Goal: Find specific page/section: Find specific page/section

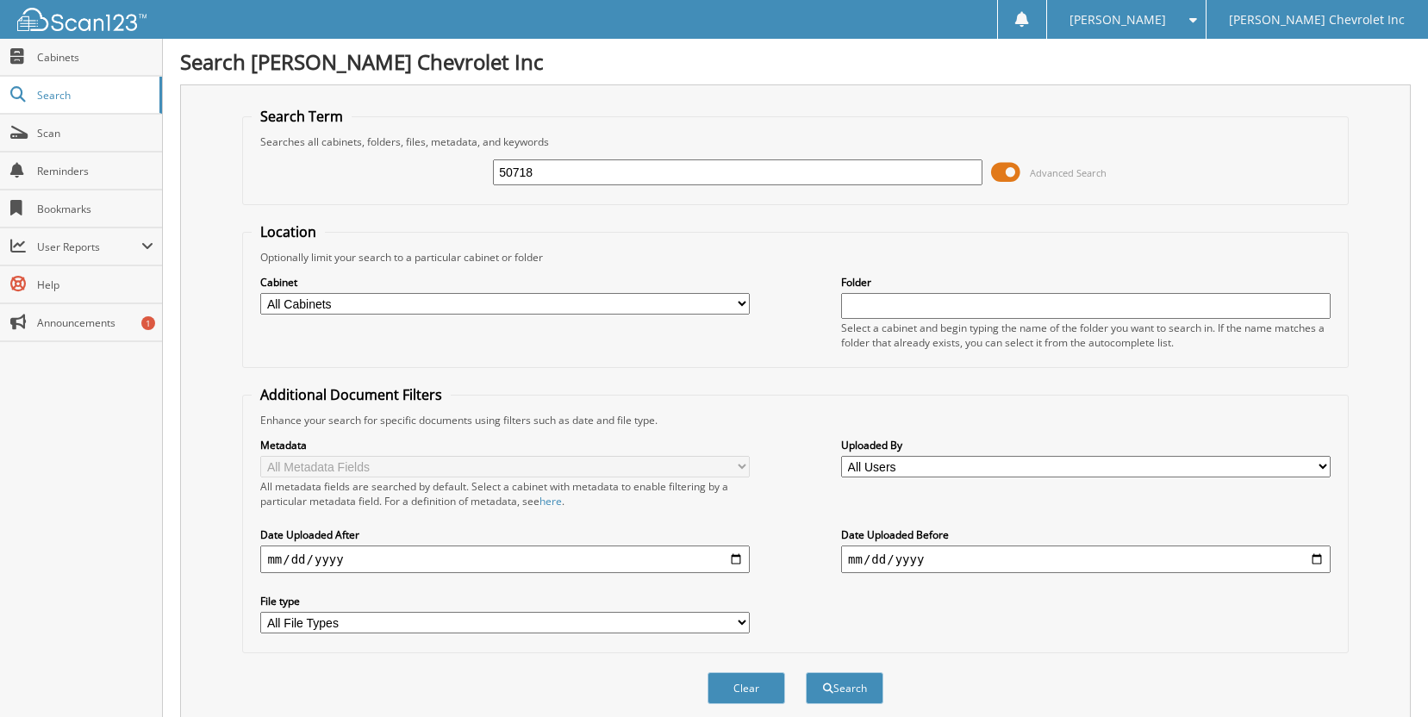
type input "50718"
click at [806, 672] on button "Search" at bounding box center [845, 688] width 78 height 32
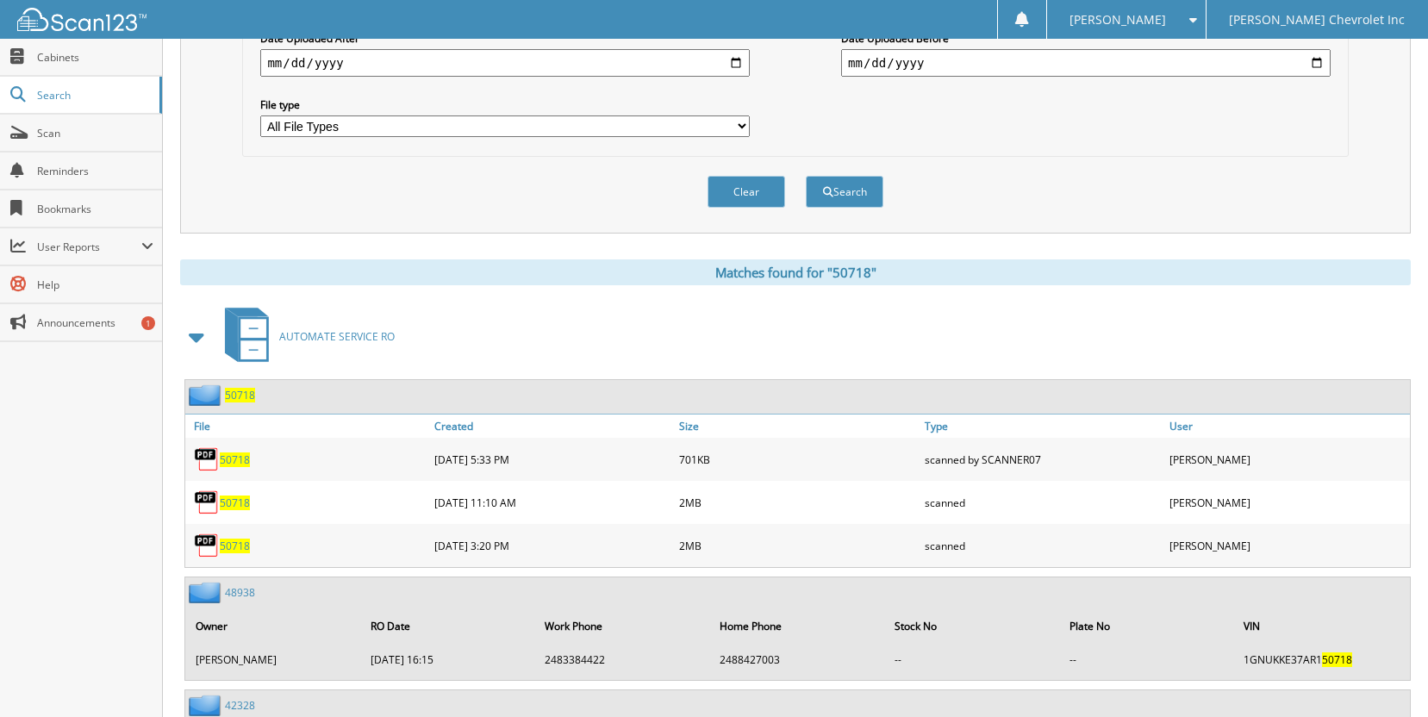
scroll to position [603, 0]
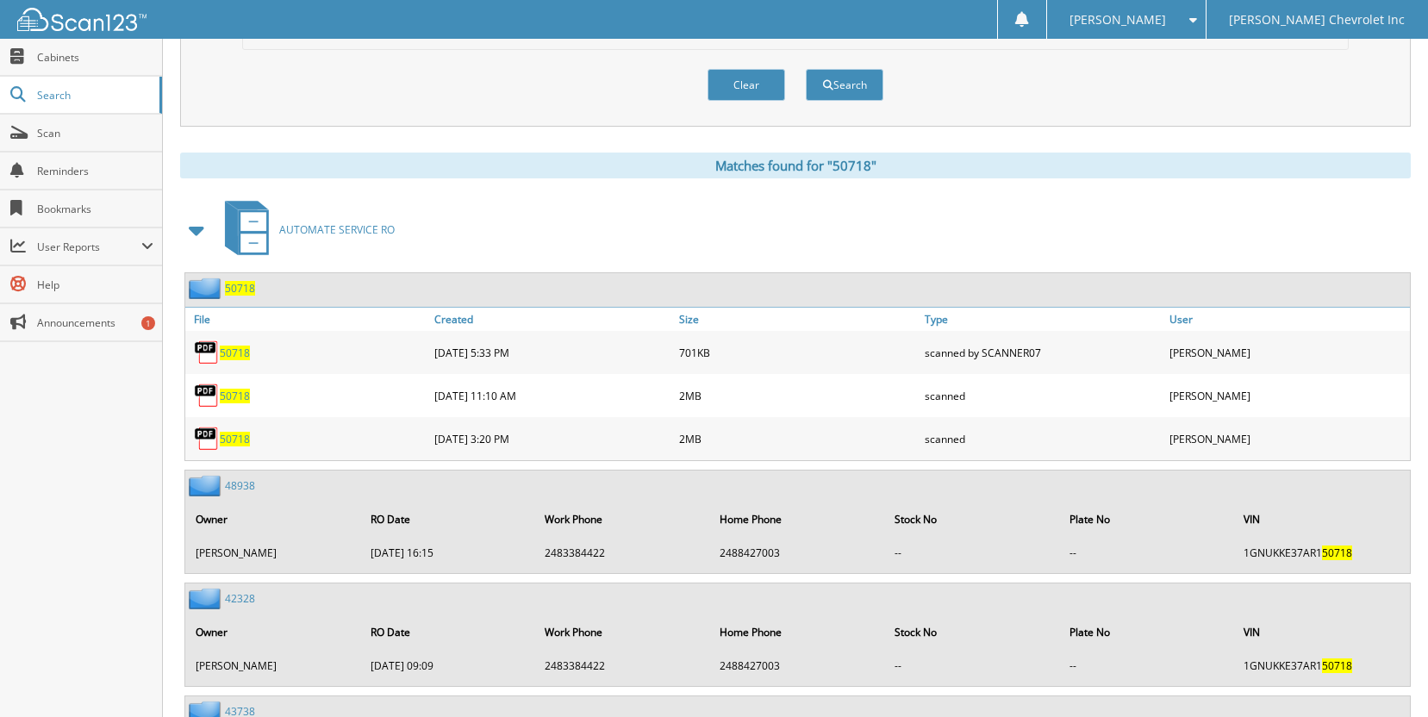
click at [237, 436] on span "50718" at bounding box center [235, 439] width 30 height 15
